Goal: Transaction & Acquisition: Purchase product/service

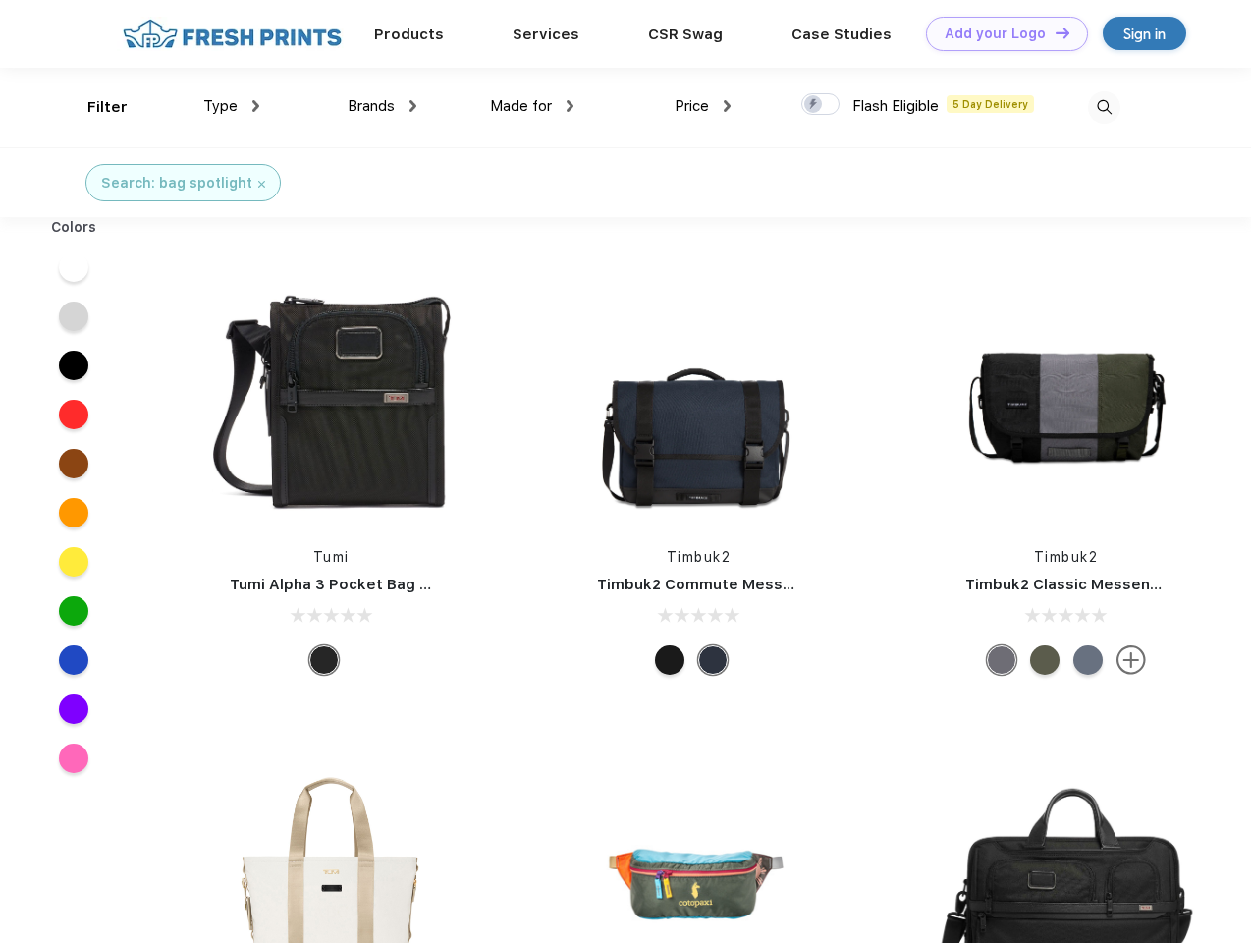
scroll to position [1, 0]
click at [1000, 33] on link "Add your Logo Design Tool" at bounding box center [1007, 34] width 162 height 34
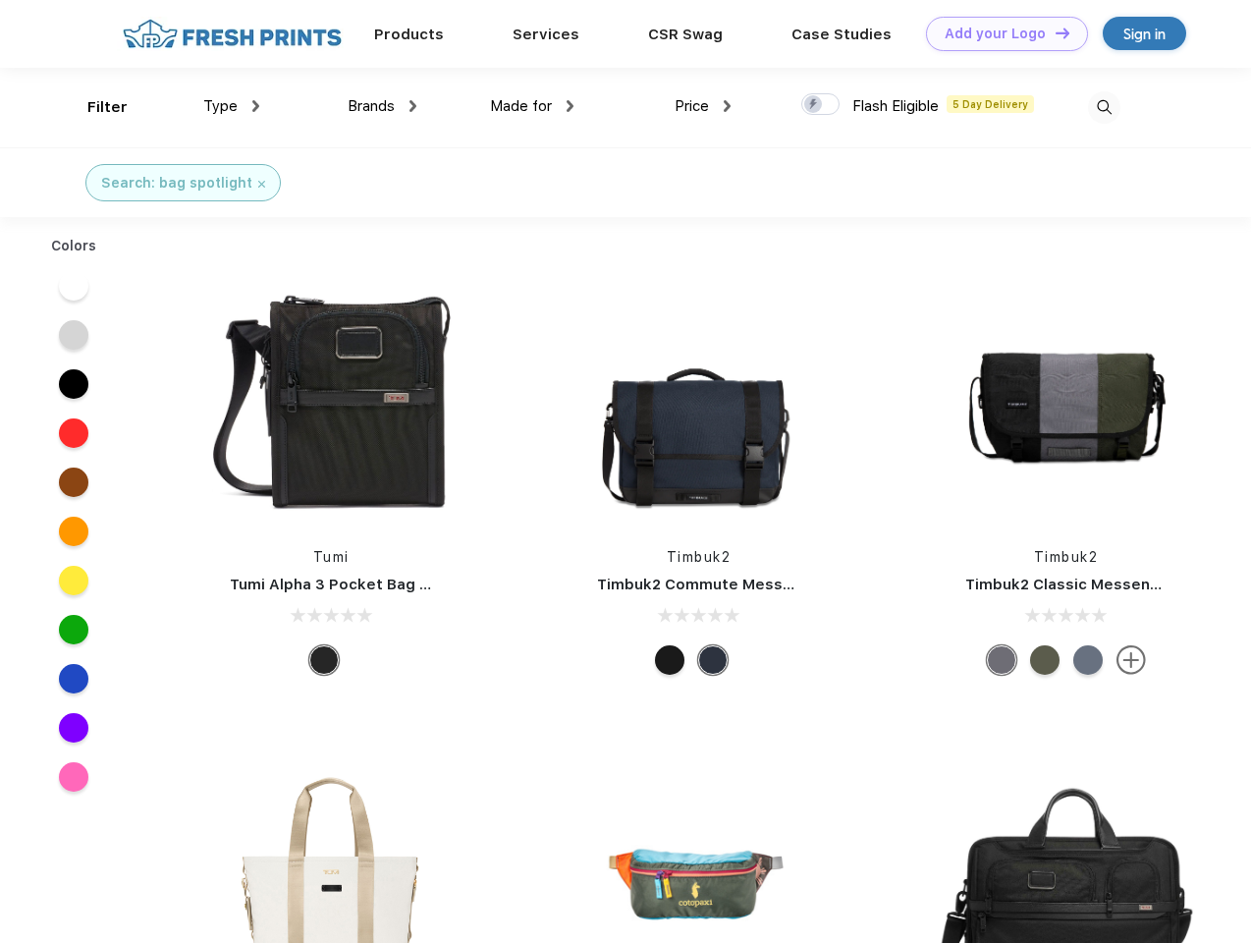
click at [0, 0] on div "Design Tool" at bounding box center [0, 0] width 0 height 0
click at [1054, 32] on link "Add your Logo Design Tool" at bounding box center [1007, 34] width 162 height 34
click at [94, 107] on div "Filter" at bounding box center [107, 107] width 40 height 23
click at [232, 106] on span "Type" at bounding box center [220, 106] width 34 height 18
click at [382, 106] on span "Brands" at bounding box center [371, 106] width 47 height 18
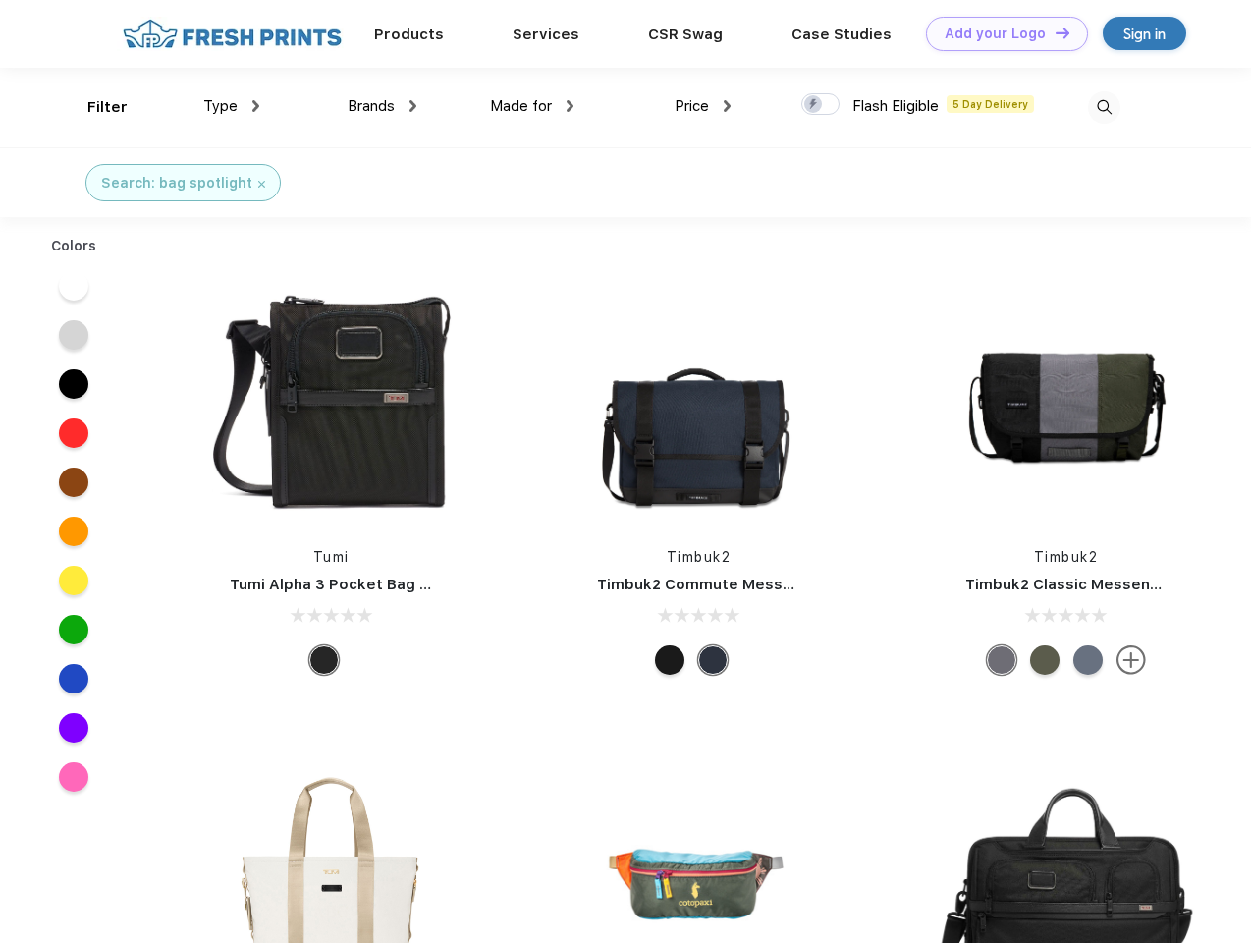
click at [532, 106] on span "Made for" at bounding box center [521, 106] width 62 height 18
click at [703, 106] on span "Price" at bounding box center [692, 106] width 34 height 18
click at [821, 105] on div at bounding box center [821, 104] width 38 height 22
click at [814, 105] on input "checkbox" at bounding box center [808, 98] width 13 height 13
click at [1104, 107] on img at bounding box center [1104, 107] width 32 height 32
